Goal: Task Accomplishment & Management: Understand process/instructions

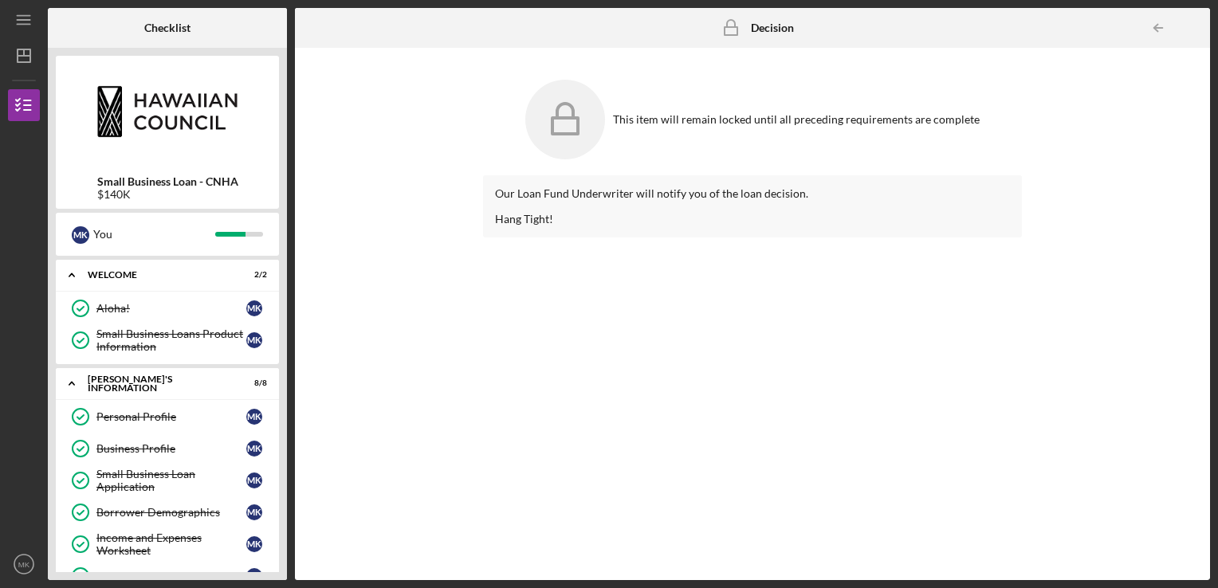
scroll to position [201, 0]
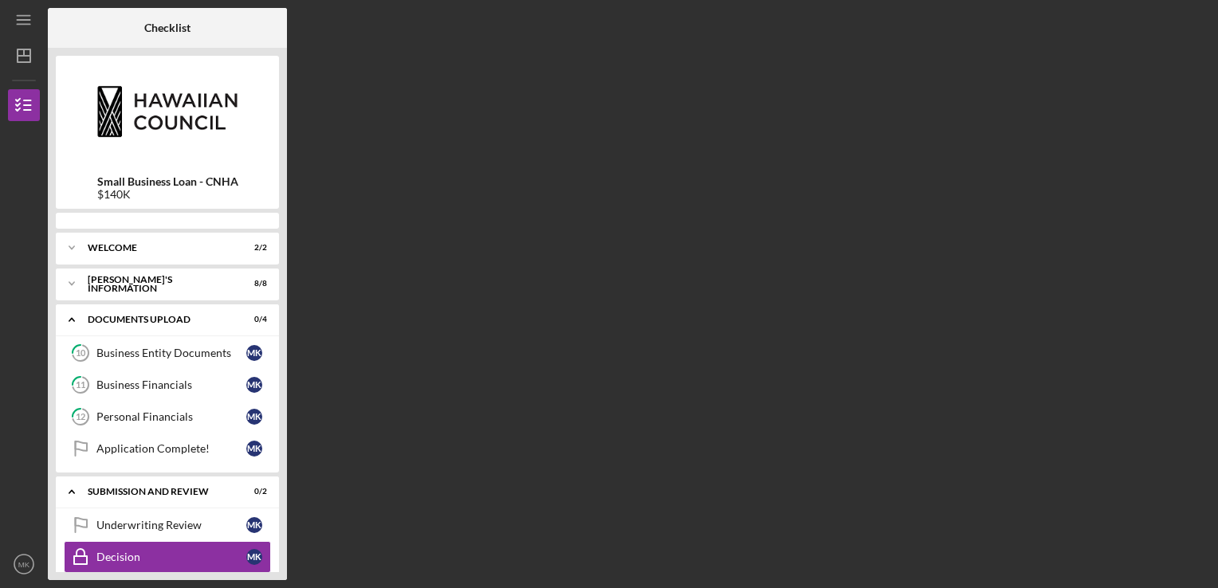
scroll to position [14, 0]
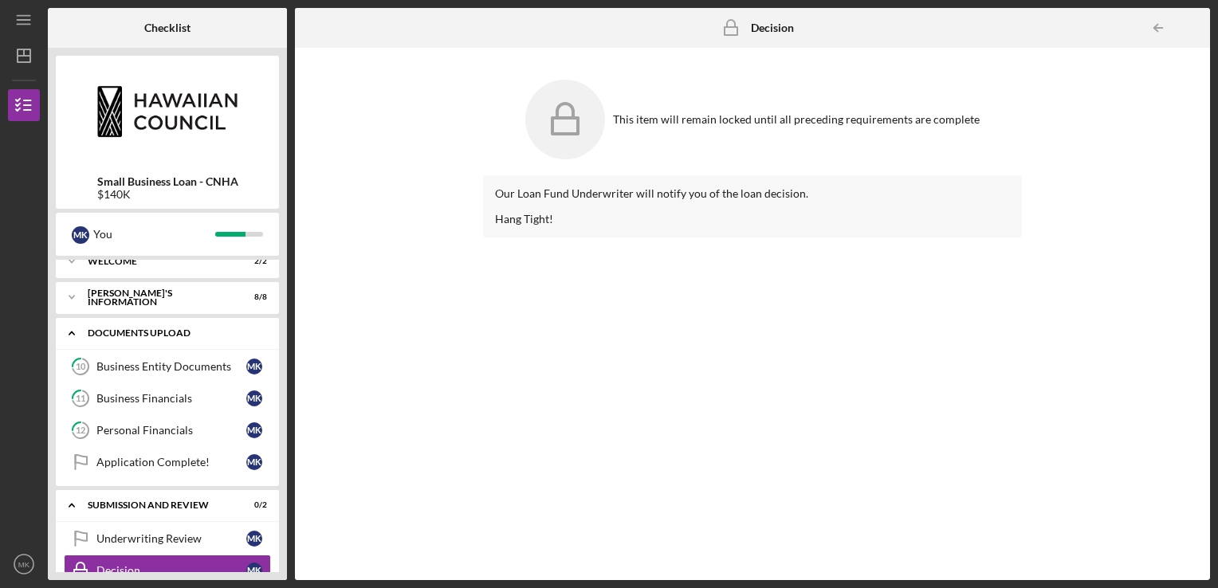
click at [201, 346] on div "Icon/Expander DOCUMENTS UPLOAD 0 / 4" at bounding box center [167, 333] width 223 height 33
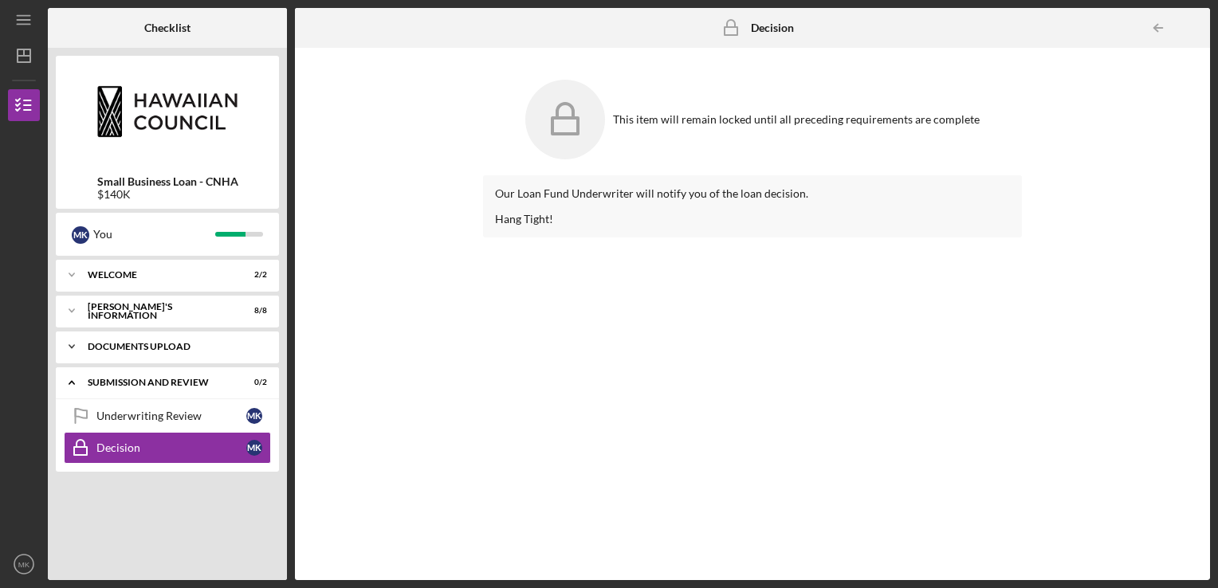
click at [205, 354] on div "Icon/Expander DOCUMENTS UPLOAD 0 / 4" at bounding box center [167, 347] width 223 height 32
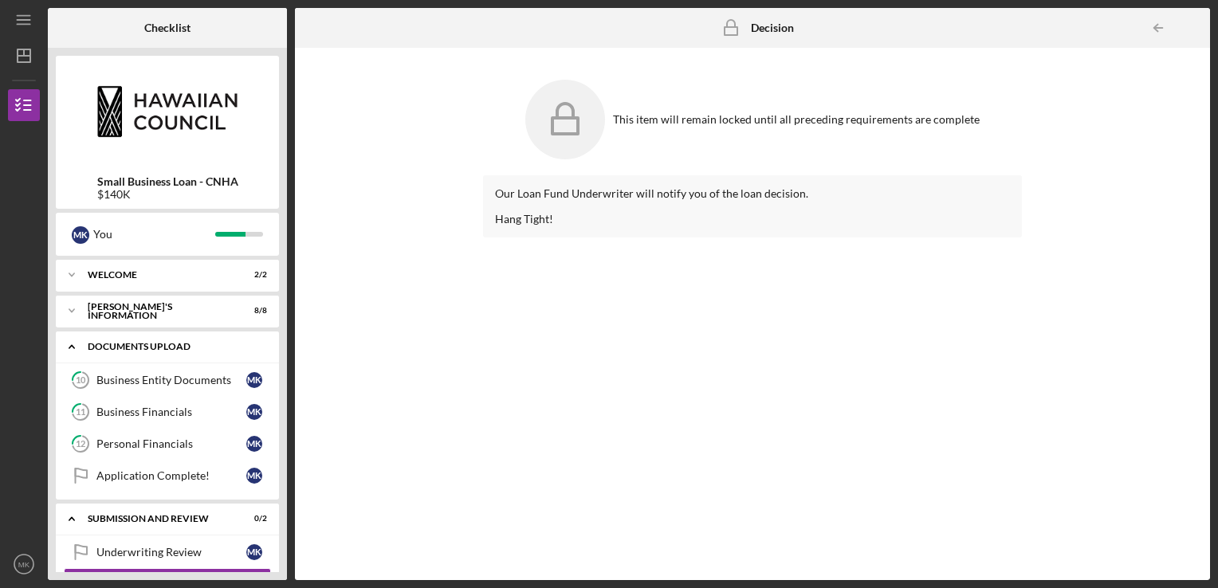
click at [204, 354] on div "Icon/Expander DOCUMENTS UPLOAD 0 / 4" at bounding box center [167, 347] width 223 height 33
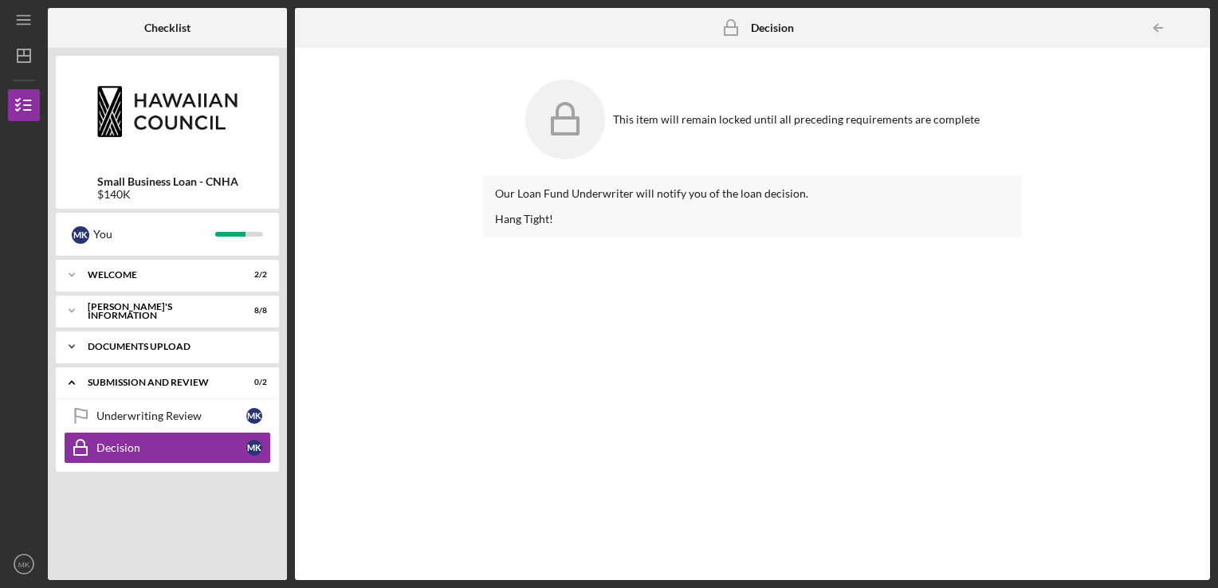
click at [202, 358] on div "Icon/Expander DOCUMENTS UPLOAD 0 / 4" at bounding box center [167, 347] width 223 height 32
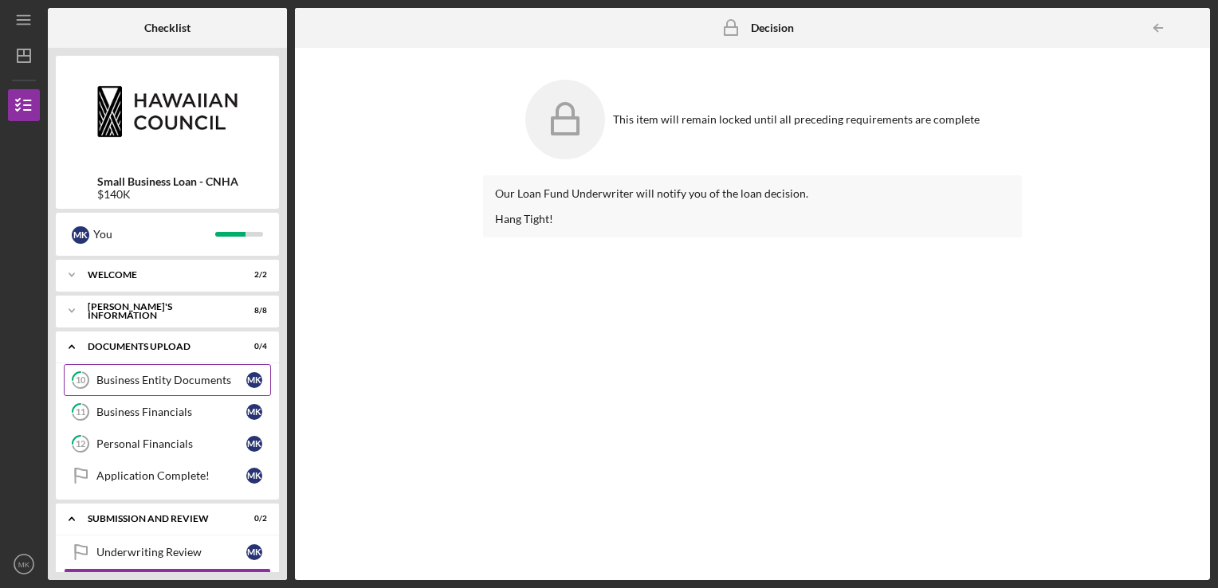
click at [204, 385] on div "Business Entity Documents" at bounding box center [171, 380] width 150 height 13
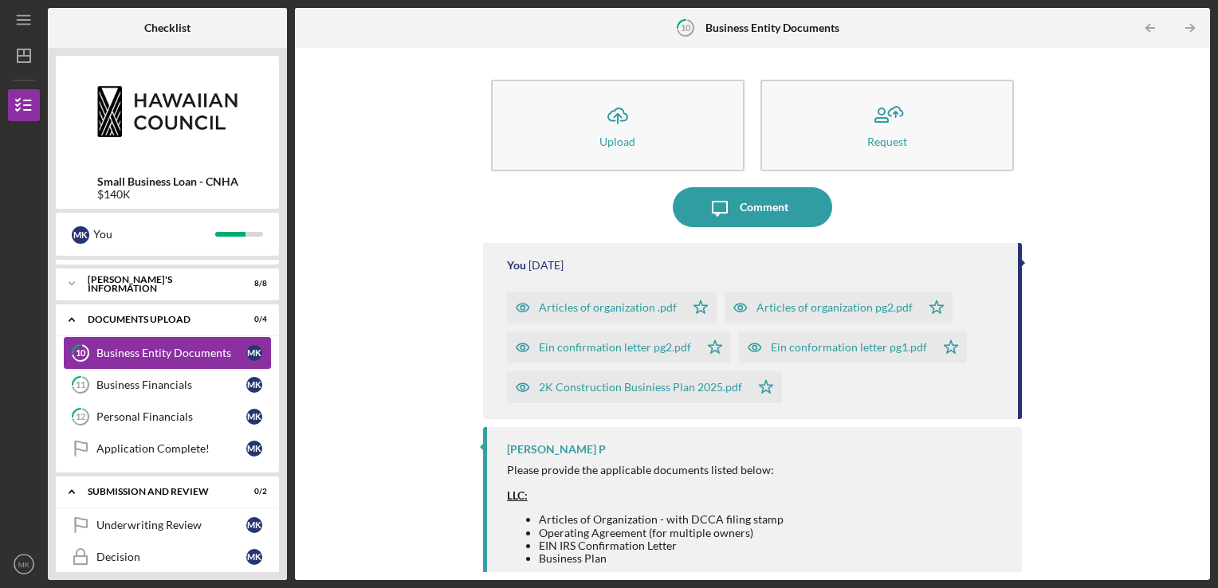
scroll to position [41, 0]
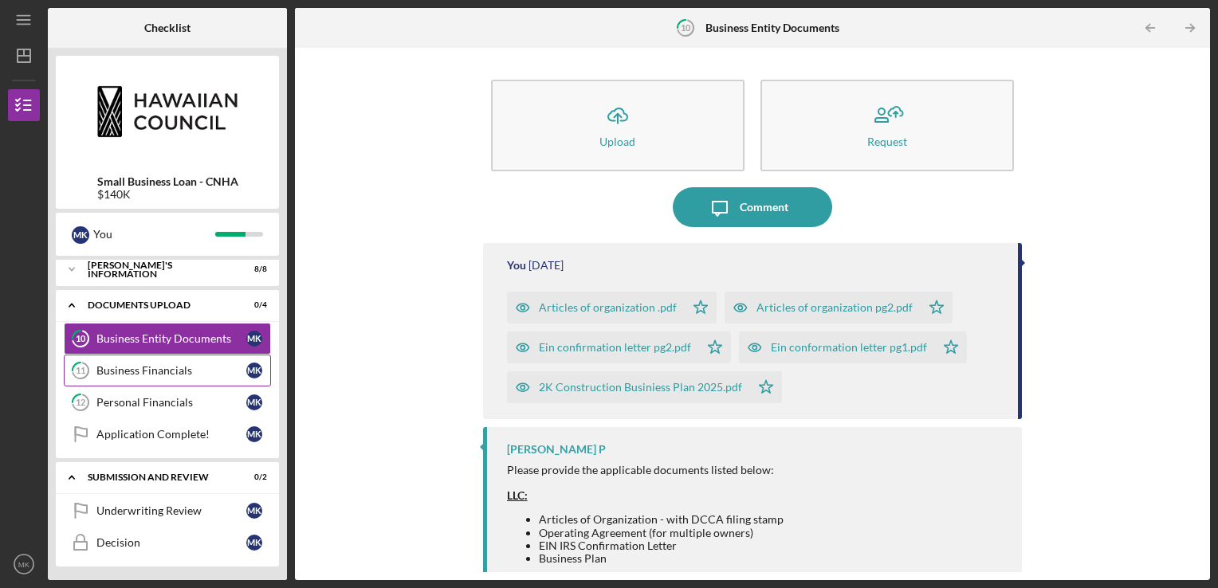
click at [158, 372] on div "Business Financials" at bounding box center [171, 370] width 150 height 13
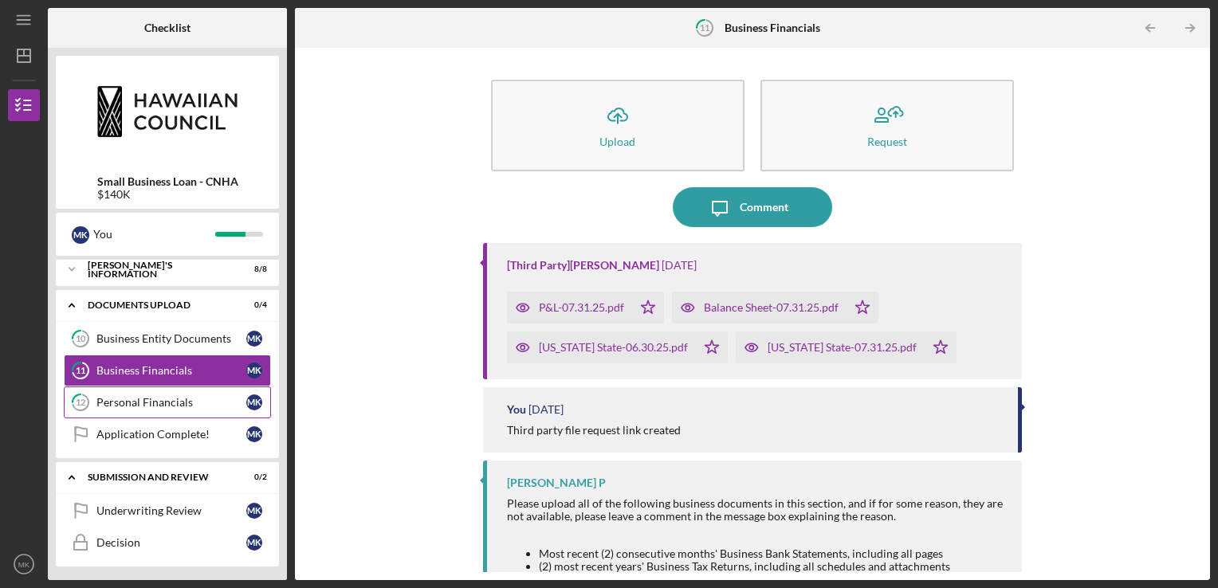
click at [172, 407] on div "Personal Financials" at bounding box center [171, 402] width 150 height 13
